Goal: Information Seeking & Learning: Learn about a topic

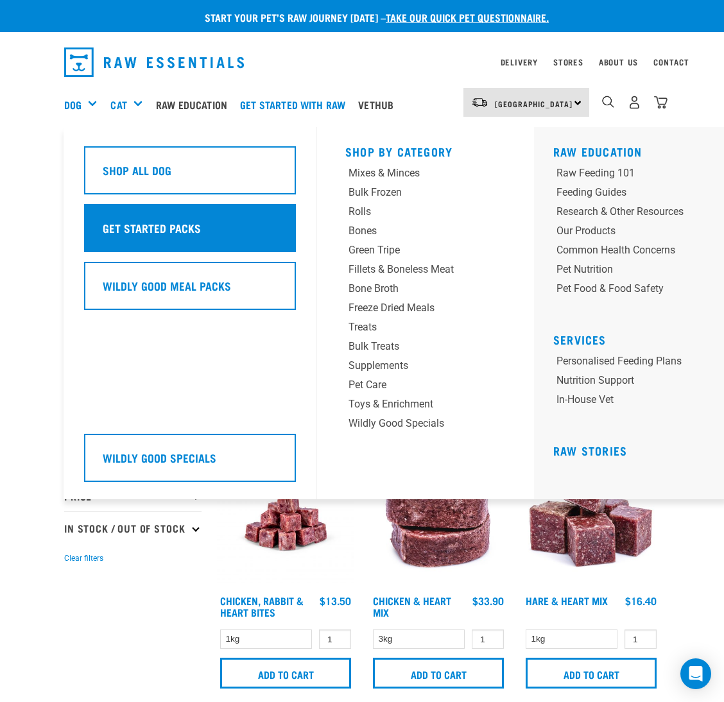
click at [156, 225] on h5 "Get Started Packs" at bounding box center [152, 227] width 98 height 17
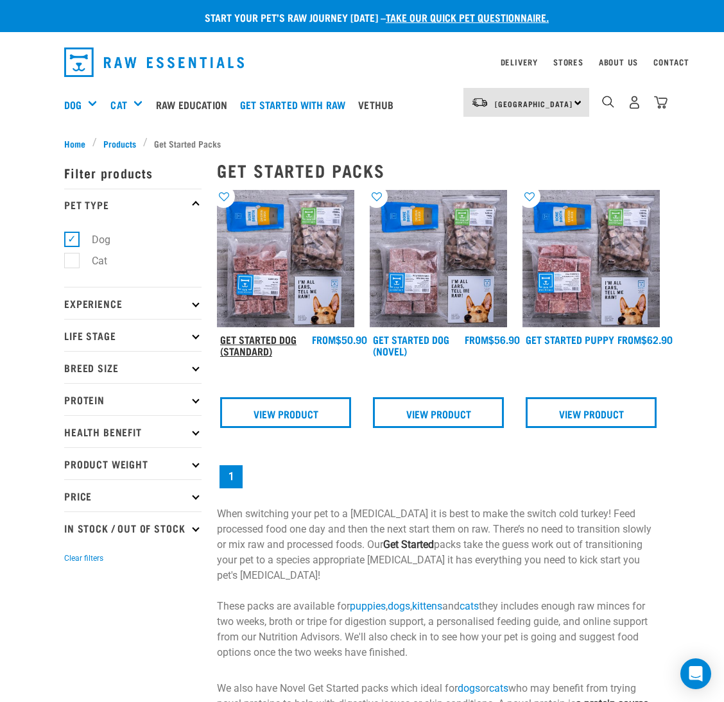
click at [263, 336] on link "Get Started Dog (Standard)" at bounding box center [258, 344] width 76 height 17
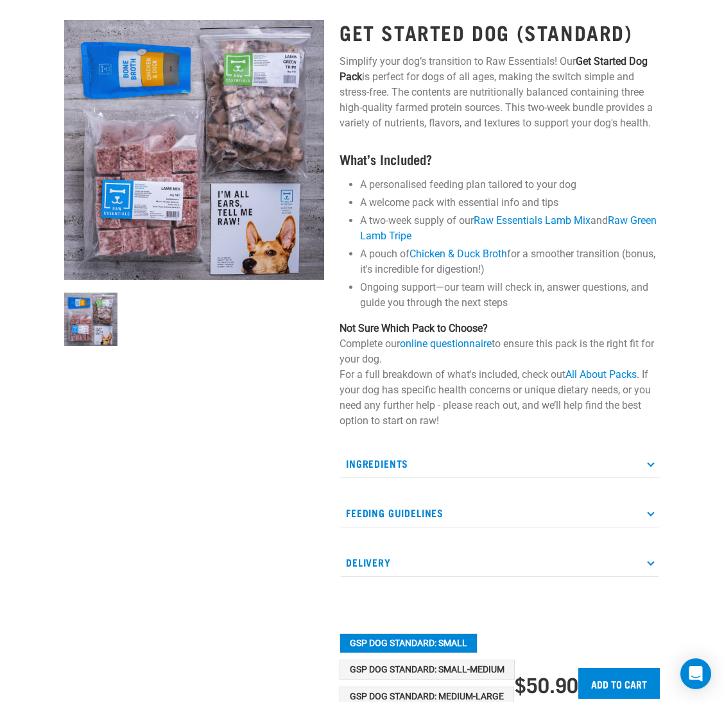
scroll to position [193, 0]
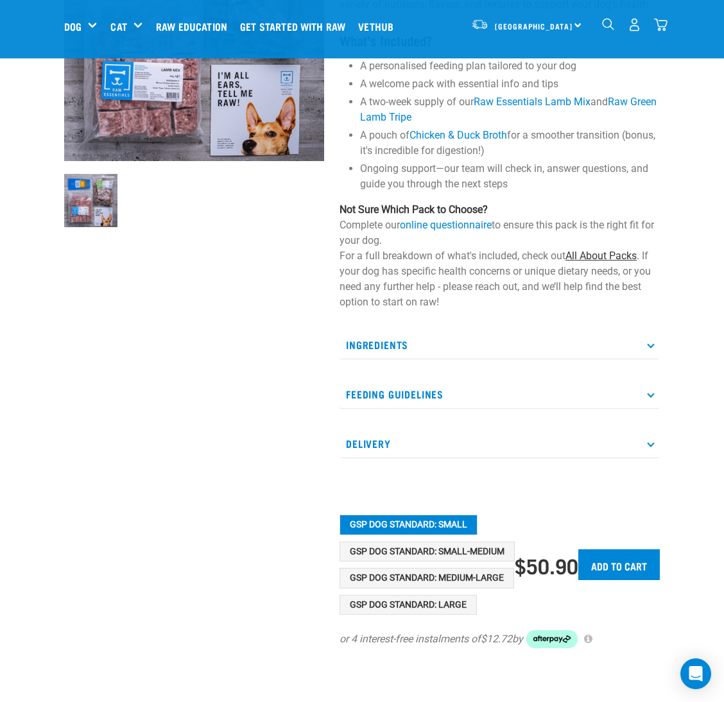
click at [594, 254] on link "All About Packs" at bounding box center [600, 256] width 71 height 12
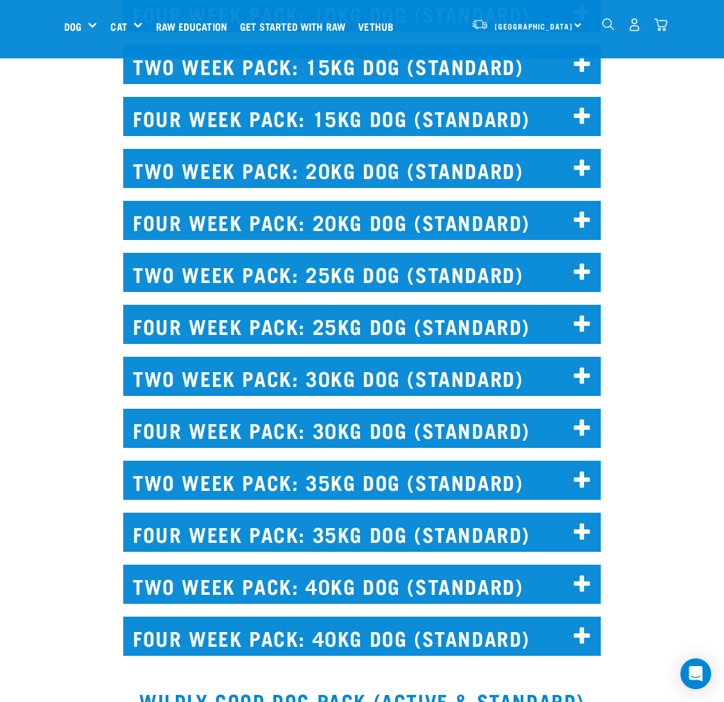
scroll to position [2695, 0]
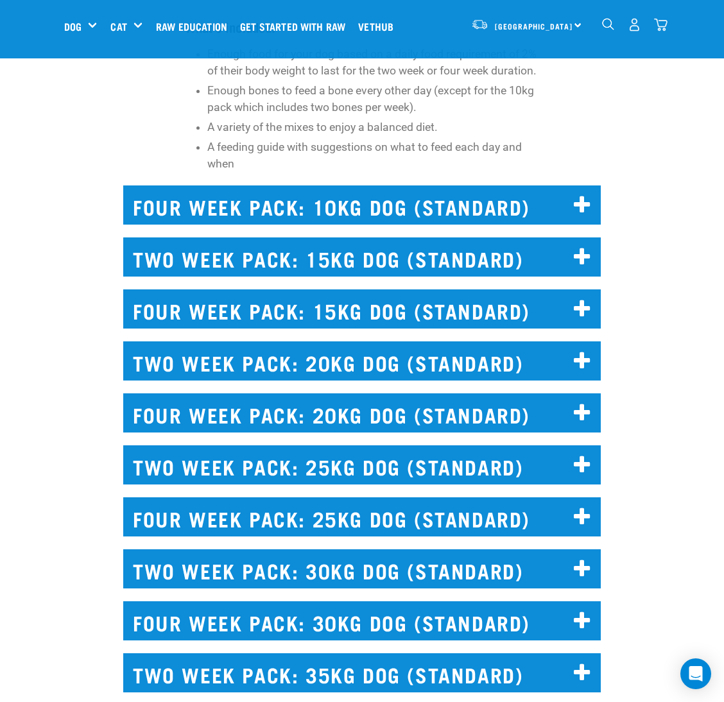
click at [364, 225] on h2 "FOUR WEEK PACK: 10KG DOG (STANDARD)" at bounding box center [361, 204] width 477 height 39
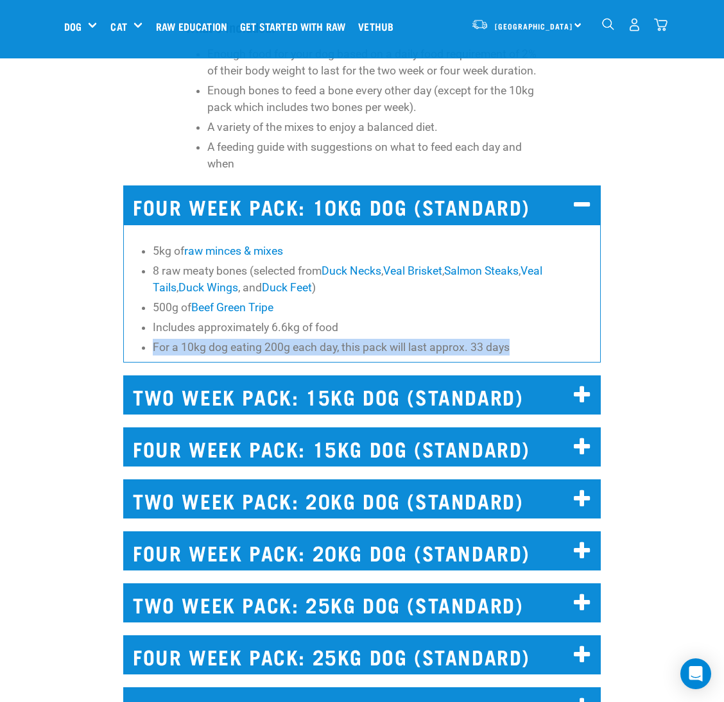
drag, startPoint x: 529, startPoint y: 365, endPoint x: 155, endPoint y: 366, distance: 374.8
click at [155, 356] on li "For a 10kg dog eating 200g each day, this pack will last approx. 33 days" at bounding box center [373, 347] width 441 height 17
copy li "For a 10kg dog eating 200g each day, this pack will last approx. 33 days"
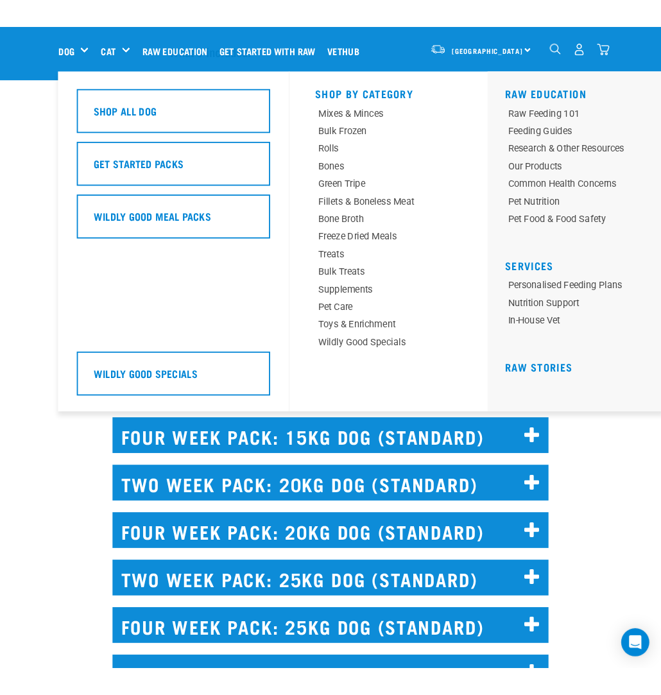
scroll to position [3116, 0]
